Goal: Browse casually: Explore the website without a specific task or goal

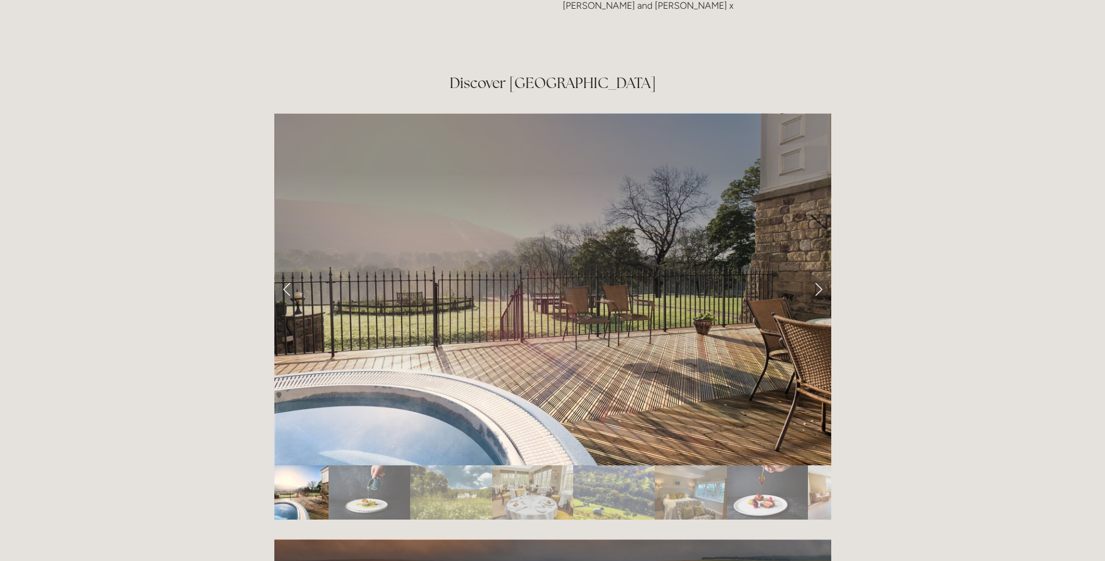
scroll to position [1923, 0]
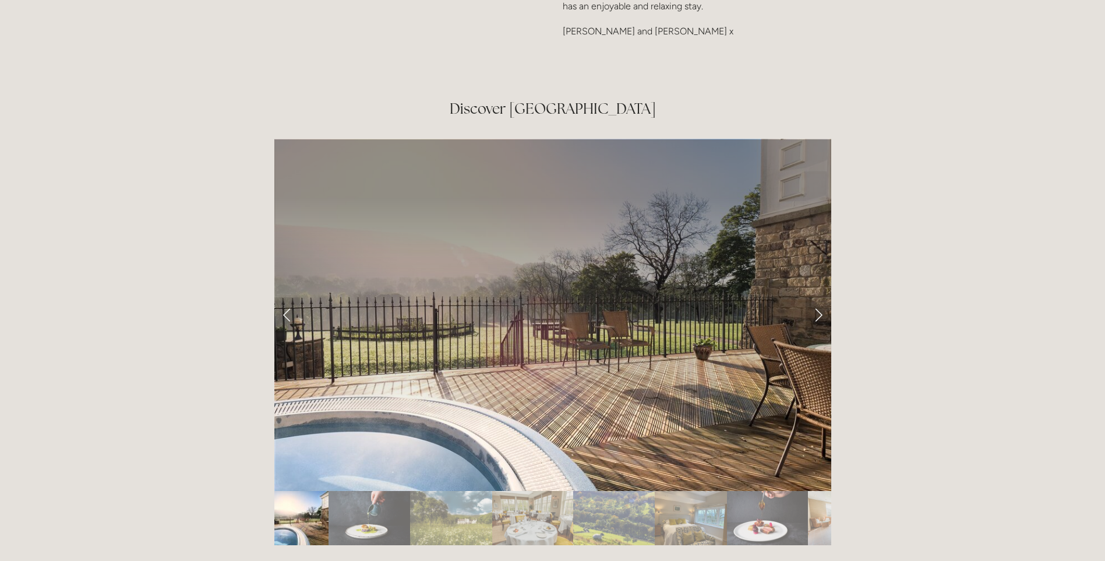
click at [820, 297] on link "Next Slide" at bounding box center [819, 314] width 26 height 35
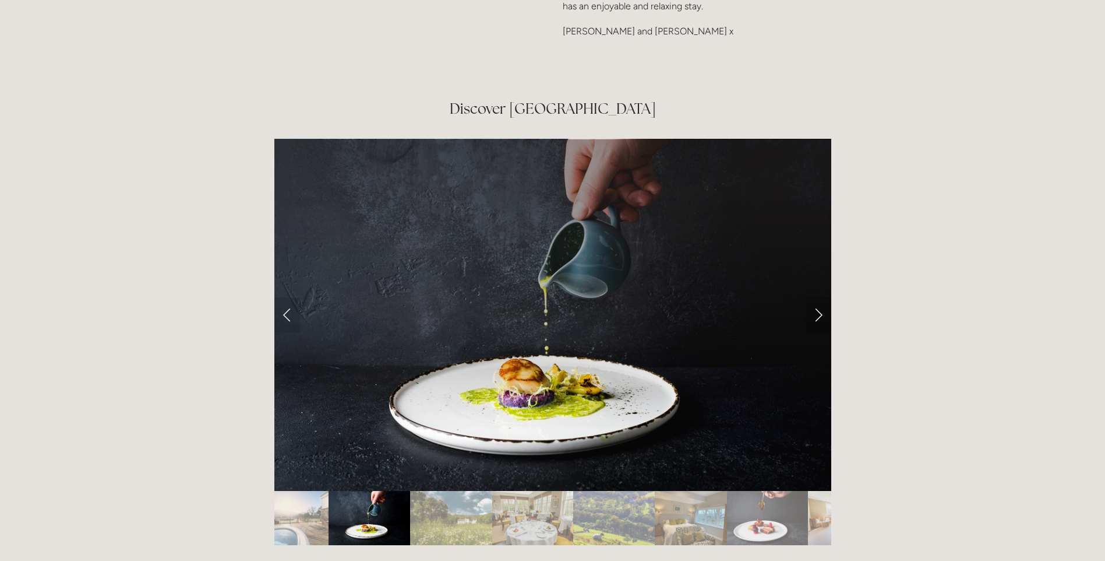
click at [820, 297] on link "Next Slide" at bounding box center [819, 314] width 26 height 35
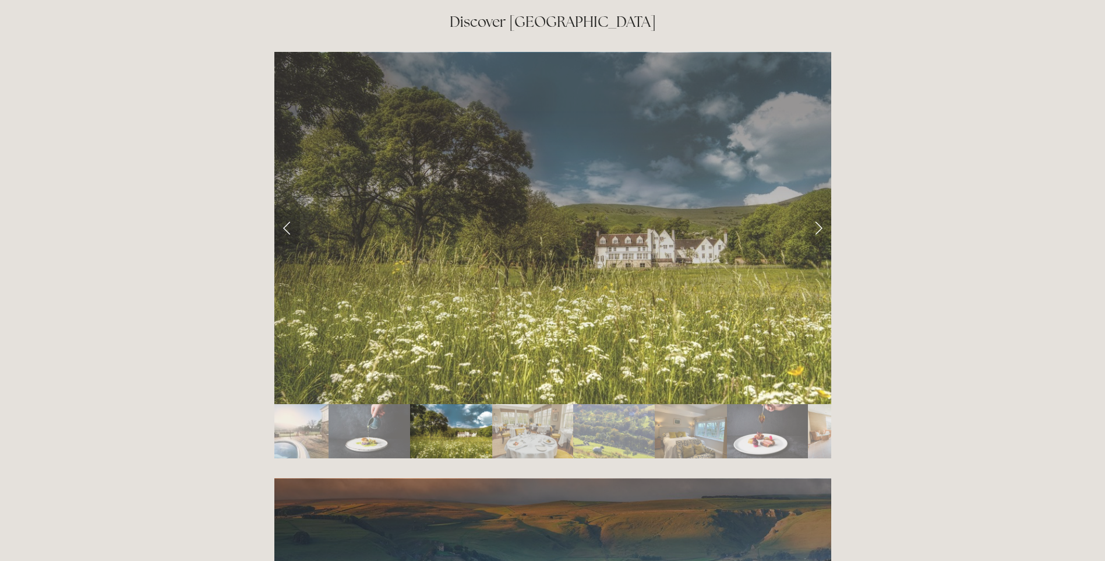
scroll to position [2272, 0]
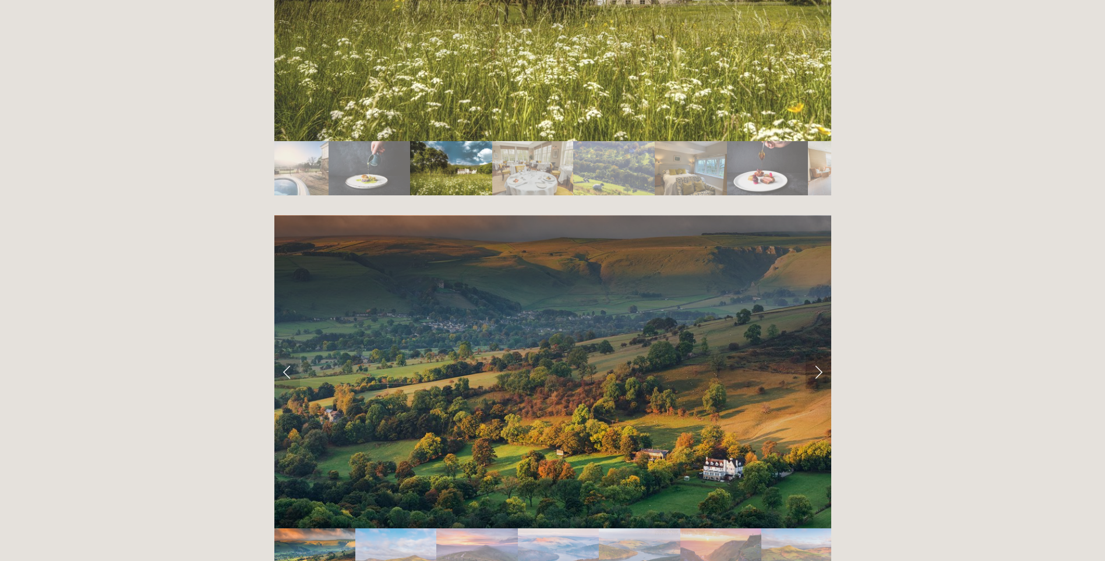
click at [819, 354] on link "Next Slide" at bounding box center [819, 371] width 26 height 35
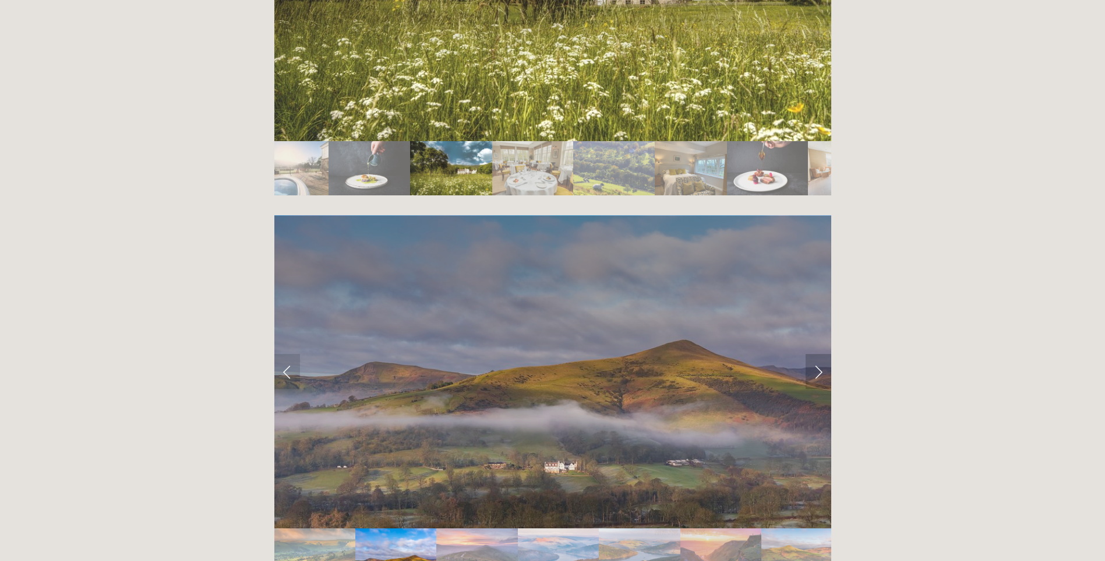
click at [819, 354] on link "Next Slide" at bounding box center [819, 371] width 26 height 35
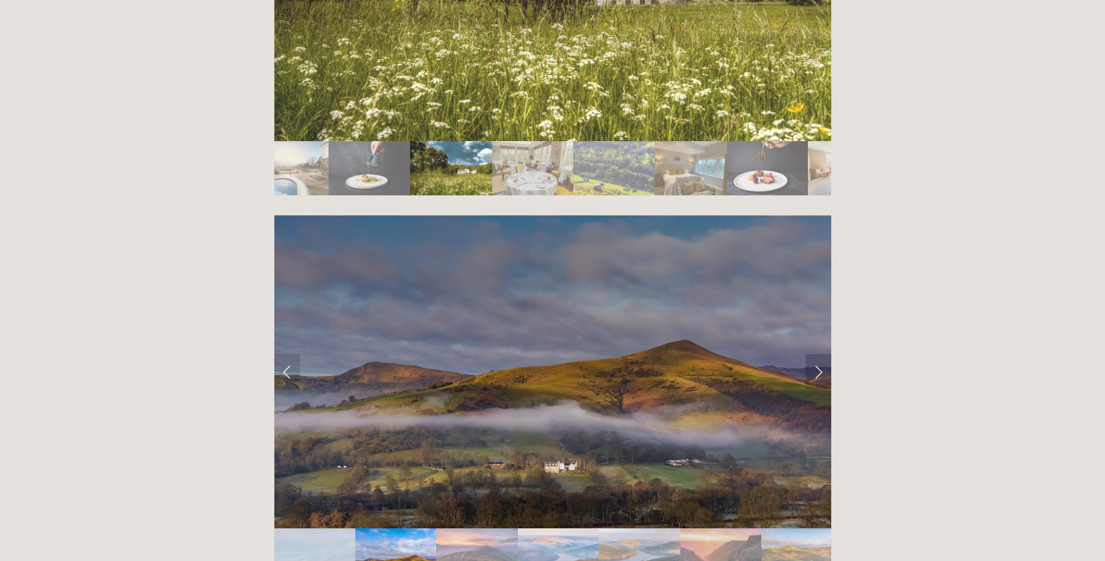
click at [819, 354] on link "Next Slide" at bounding box center [819, 371] width 26 height 35
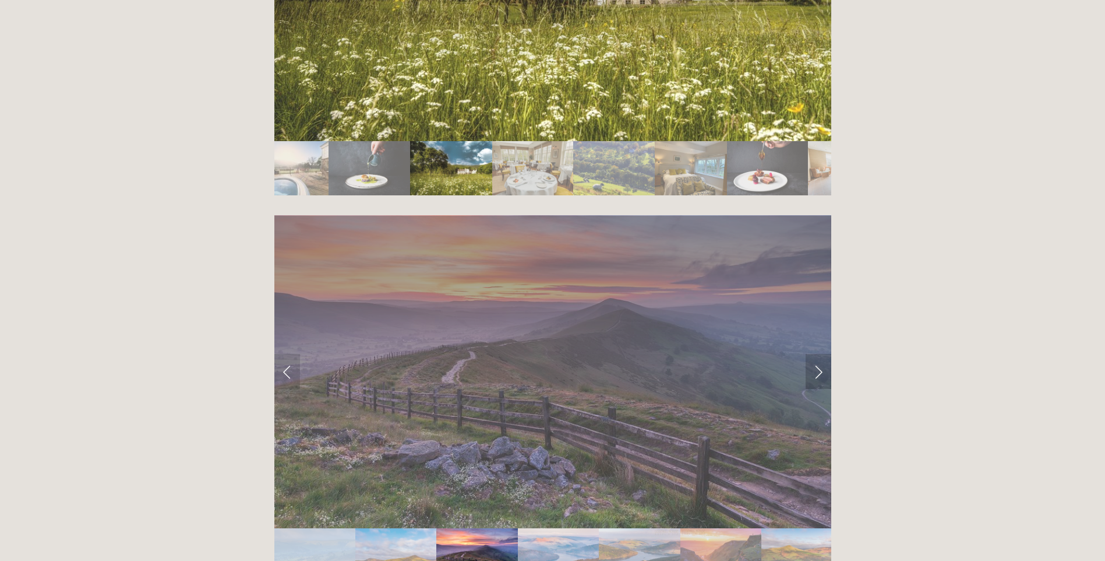
click at [819, 354] on link "Next Slide" at bounding box center [819, 371] width 26 height 35
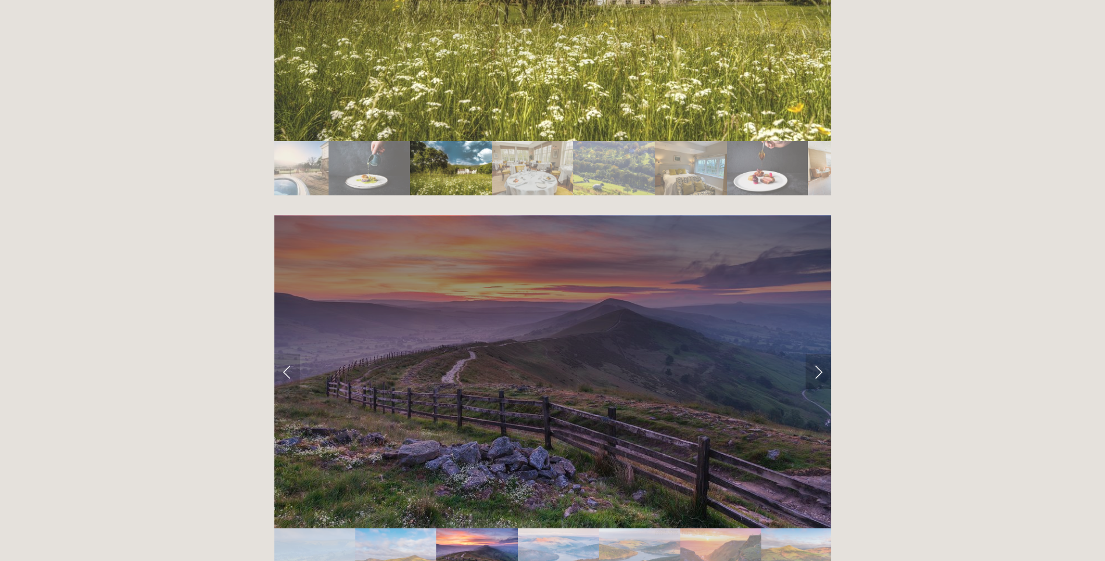
click at [819, 354] on link "Next Slide" at bounding box center [819, 371] width 26 height 35
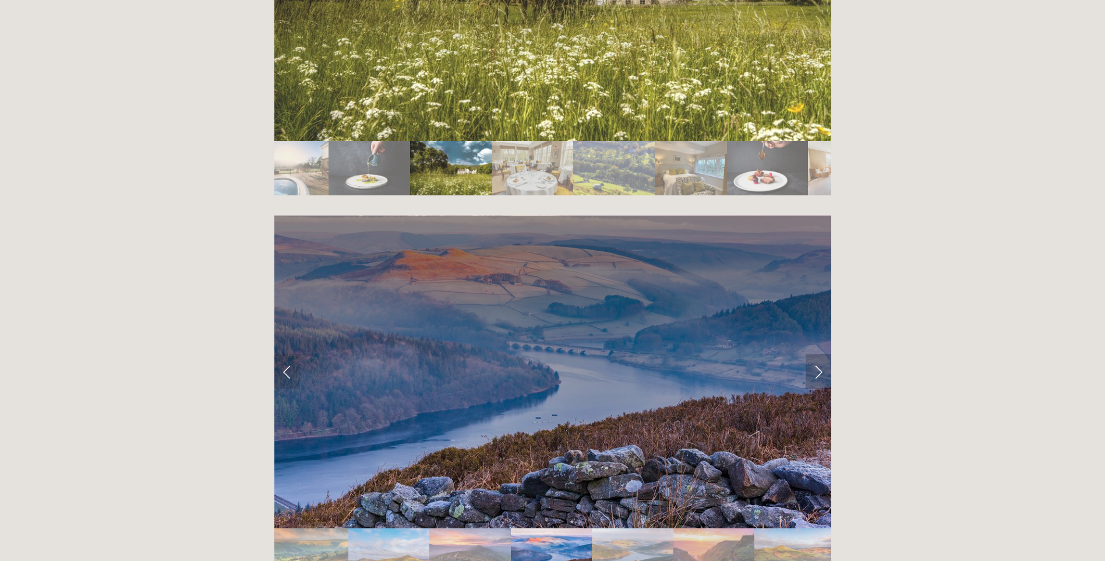
click at [819, 354] on link "Next Slide" at bounding box center [819, 371] width 26 height 35
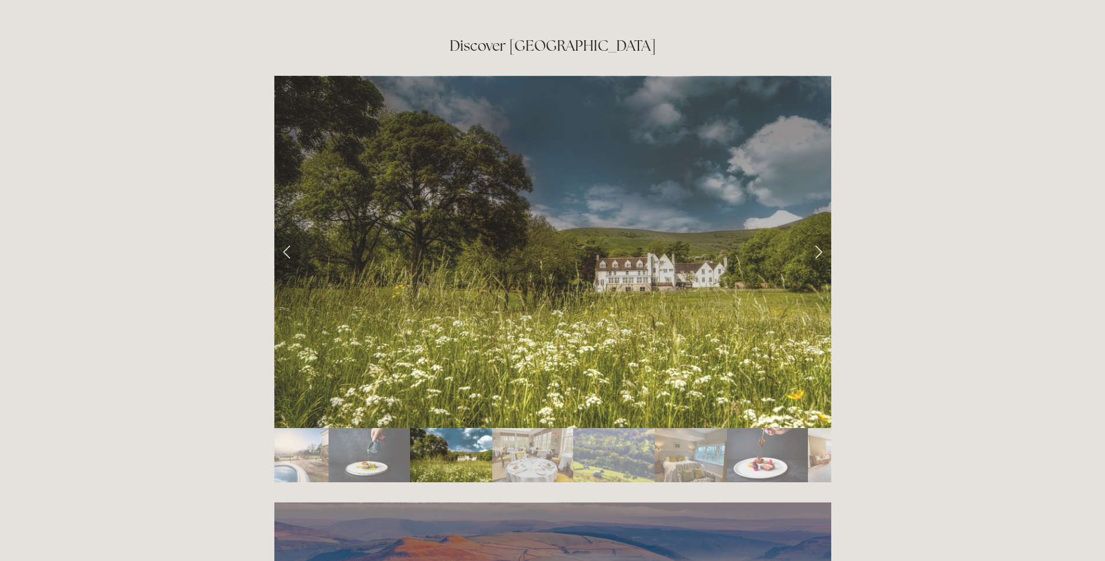
scroll to position [1923, 0]
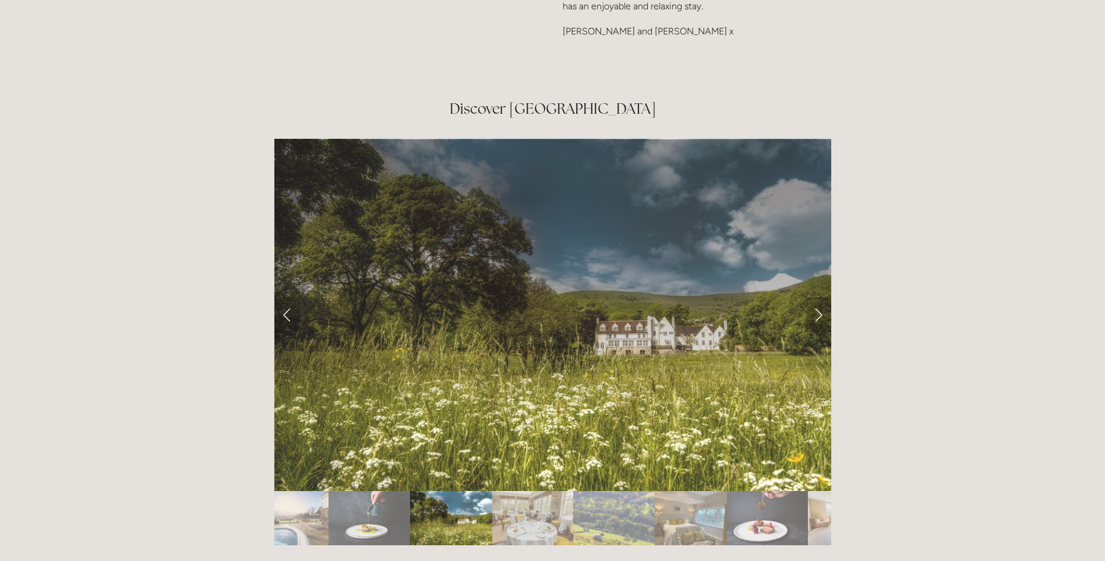
click at [817, 297] on link "Next Slide" at bounding box center [819, 314] width 26 height 35
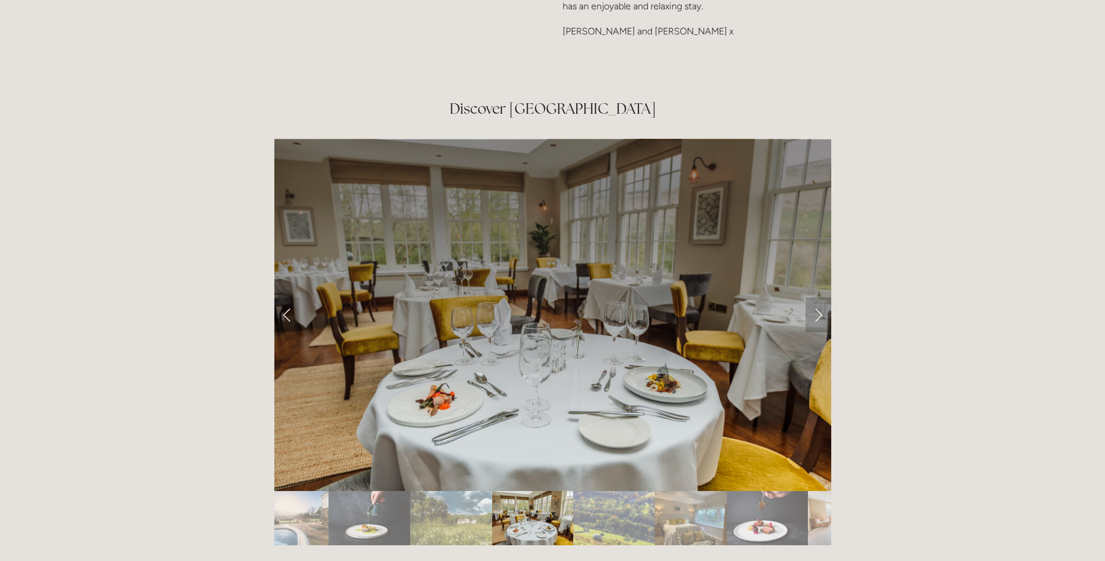
click at [817, 297] on link "Next Slide" at bounding box center [819, 314] width 26 height 35
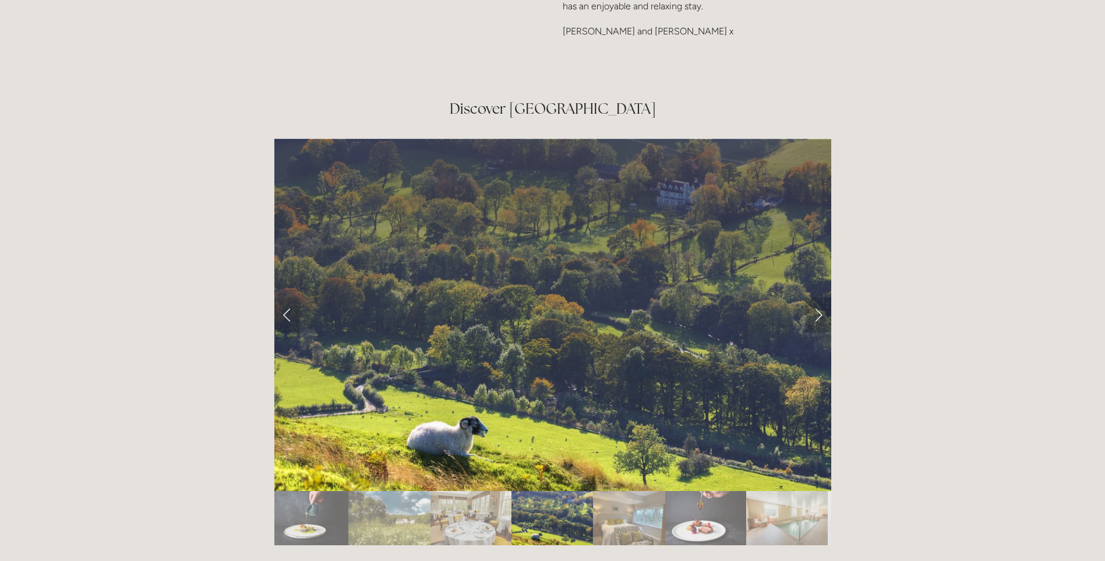
click at [817, 297] on link "Next Slide" at bounding box center [819, 314] width 26 height 35
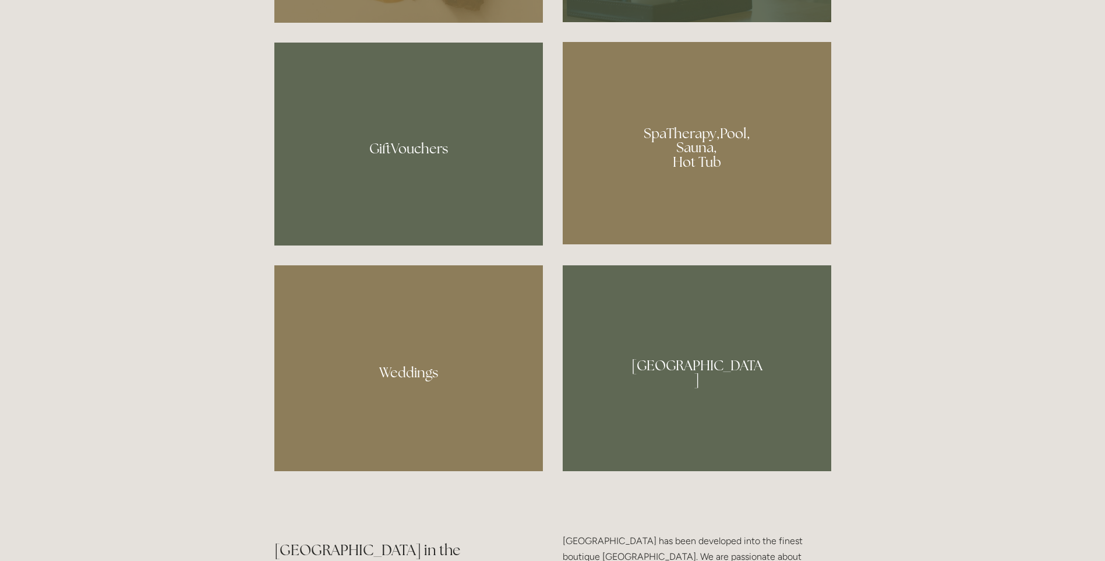
scroll to position [757, 0]
